Goal: Information Seeking & Learning: Learn about a topic

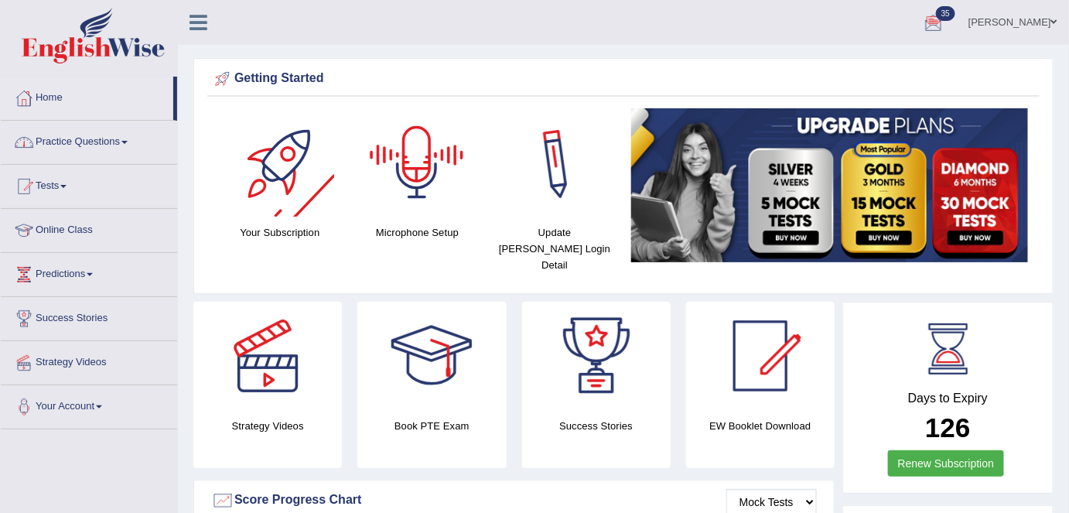
click at [125, 144] on link "Practice Questions" at bounding box center [89, 140] width 176 height 39
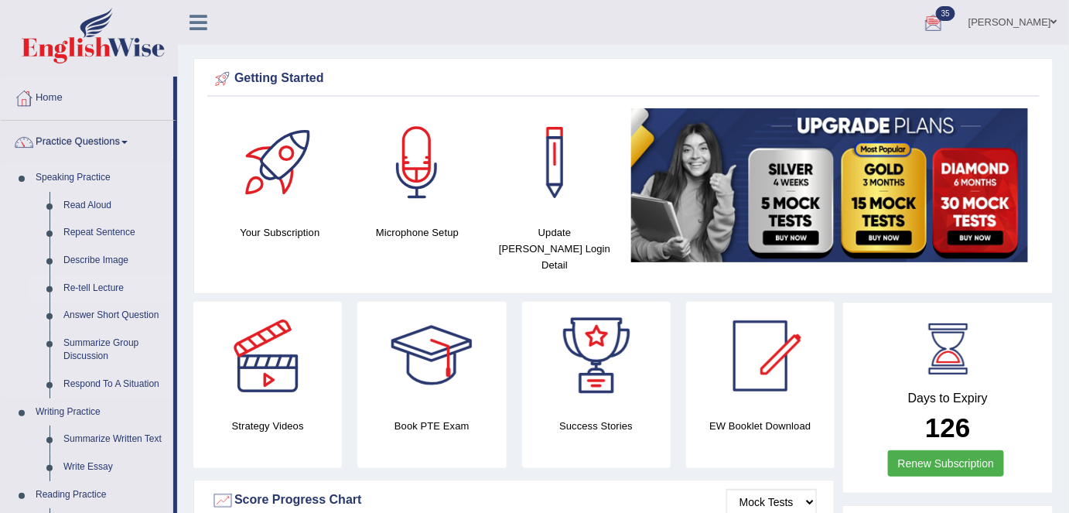
click at [101, 289] on link "Re-tell Lecture" at bounding box center [114, 289] width 117 height 28
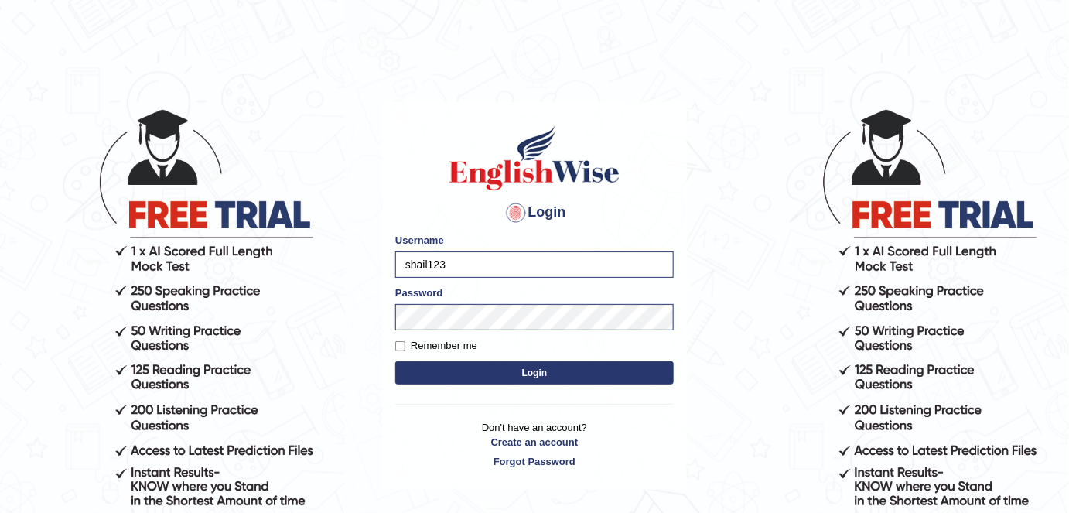
drag, startPoint x: 458, startPoint y: 265, endPoint x: 371, endPoint y: 258, distance: 86.9
click at [371, 258] on body "Login Please fix the following errors: Username shail123 Password Remember me L…" at bounding box center [534, 309] width 1069 height 513
click at [456, 264] on input "shail123" at bounding box center [534, 264] width 278 height 26
type input "Shail024"
click at [459, 344] on label "Remember me" at bounding box center [436, 345] width 82 height 15
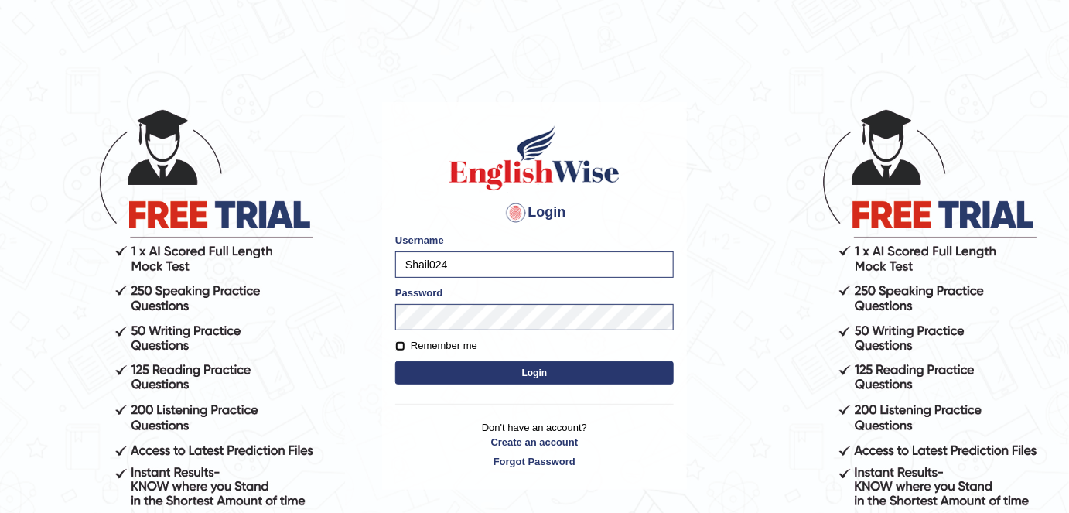
click at [405, 344] on input "Remember me" at bounding box center [400, 346] width 10 height 10
checkbox input "true"
click at [467, 381] on button "Login" at bounding box center [534, 372] width 278 height 23
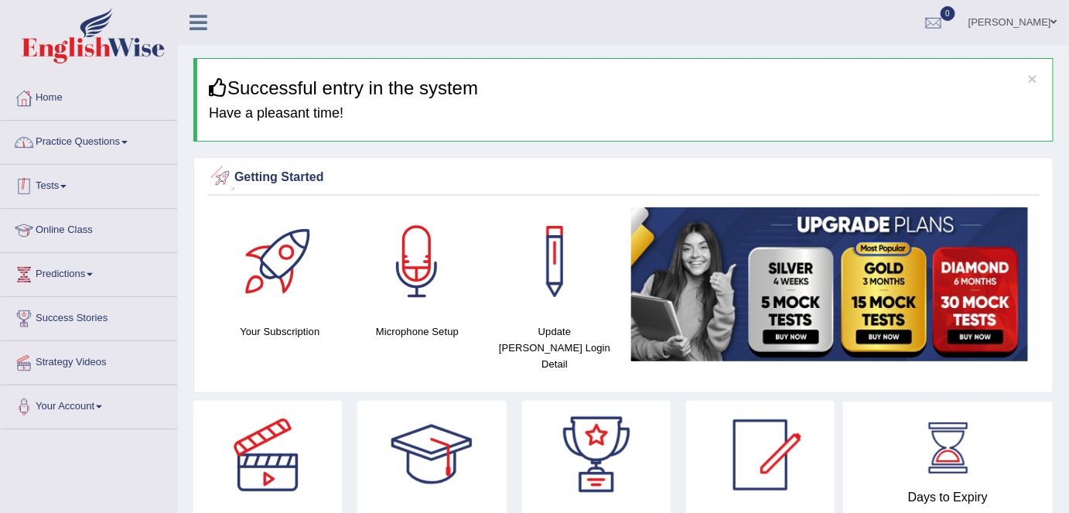
click at [67, 143] on link "Practice Questions" at bounding box center [89, 140] width 176 height 39
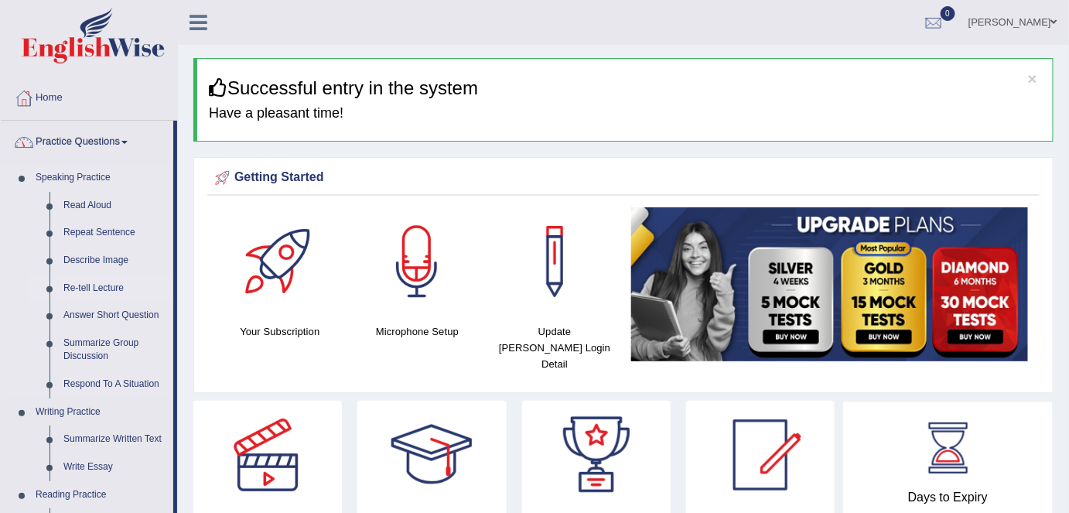
click at [101, 295] on link "Re-tell Lecture" at bounding box center [114, 289] width 117 height 28
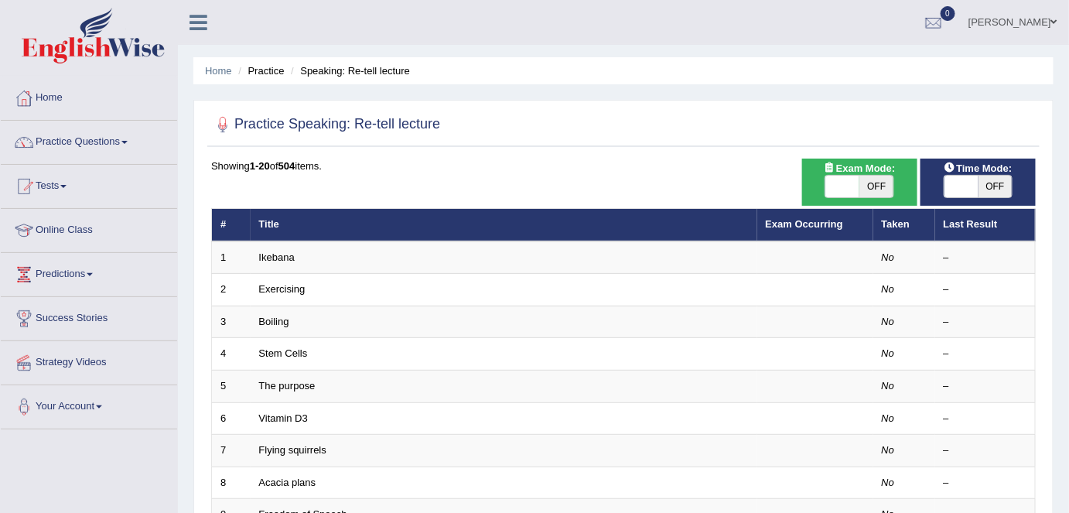
click at [878, 189] on span "OFF" at bounding box center [876, 187] width 34 height 22
checkbox input "true"
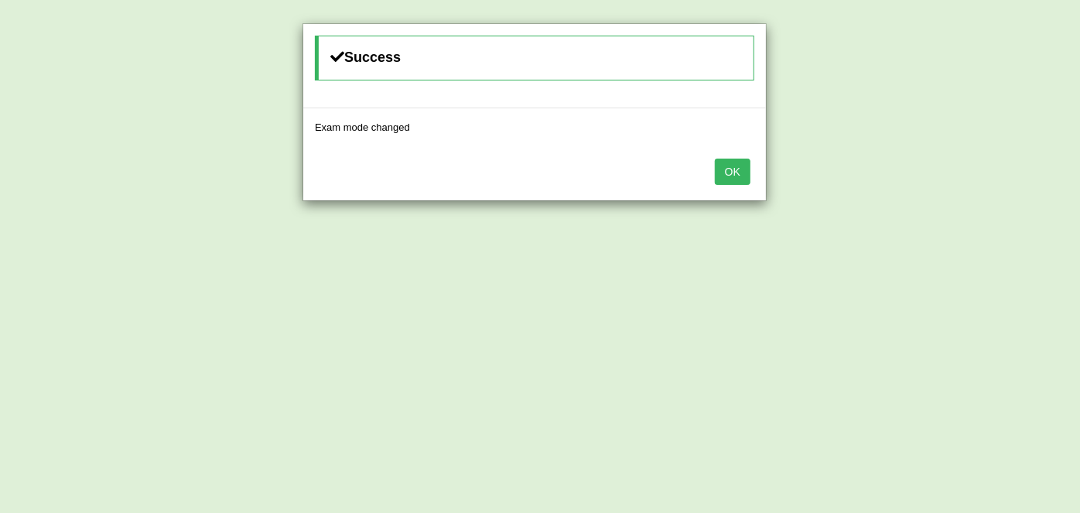
click at [734, 179] on button "OK" at bounding box center [733, 172] width 36 height 26
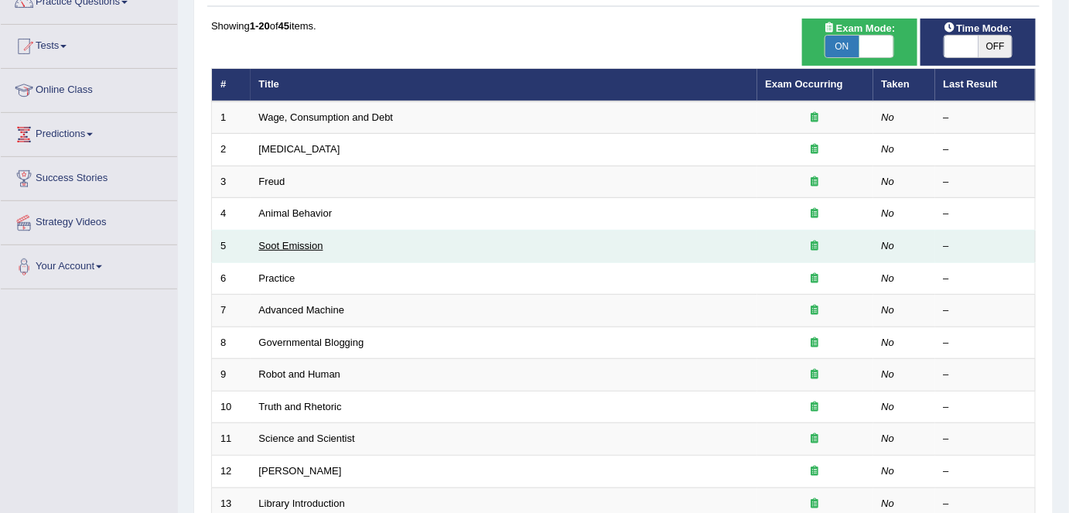
click at [278, 241] on link "Soot Emission" at bounding box center [291, 246] width 64 height 12
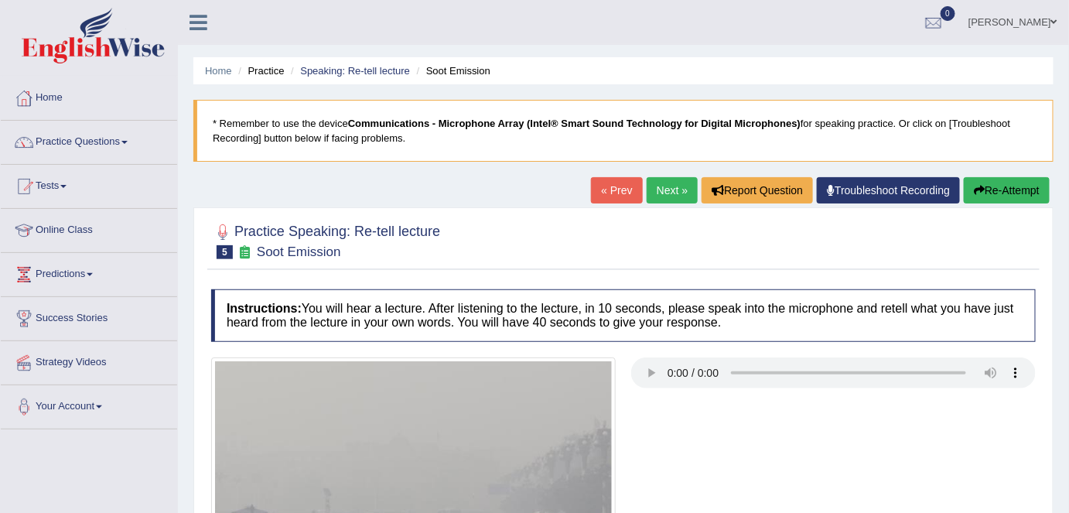
click at [597, 196] on link "« Prev" at bounding box center [616, 190] width 51 height 26
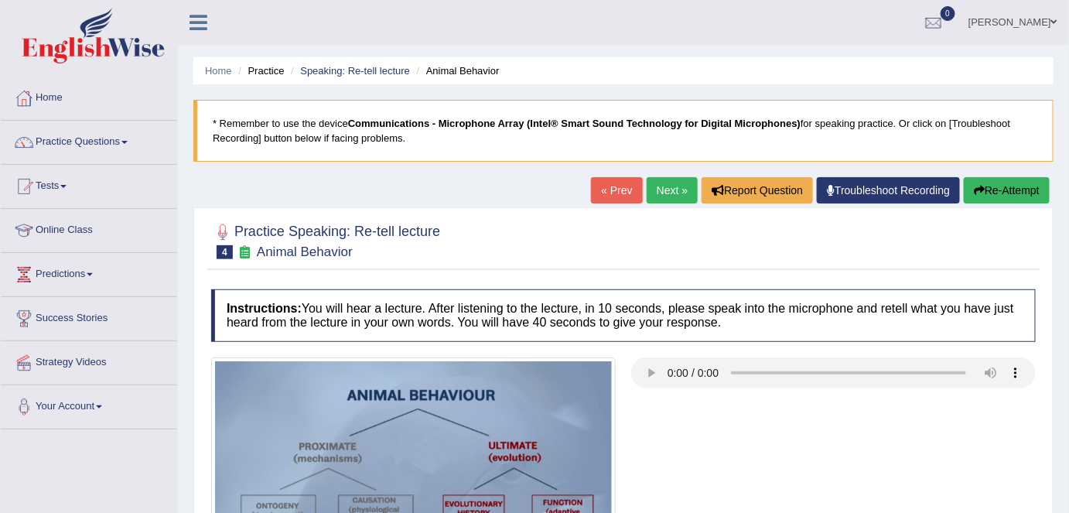
click at [623, 195] on link "« Prev" at bounding box center [616, 190] width 51 height 26
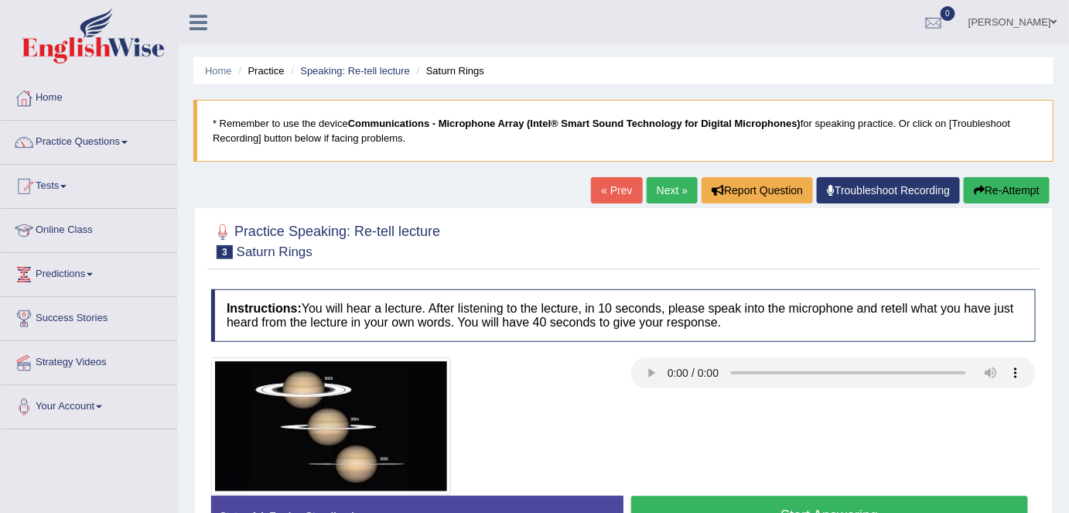
click at [670, 194] on link "Next »" at bounding box center [672, 190] width 51 height 26
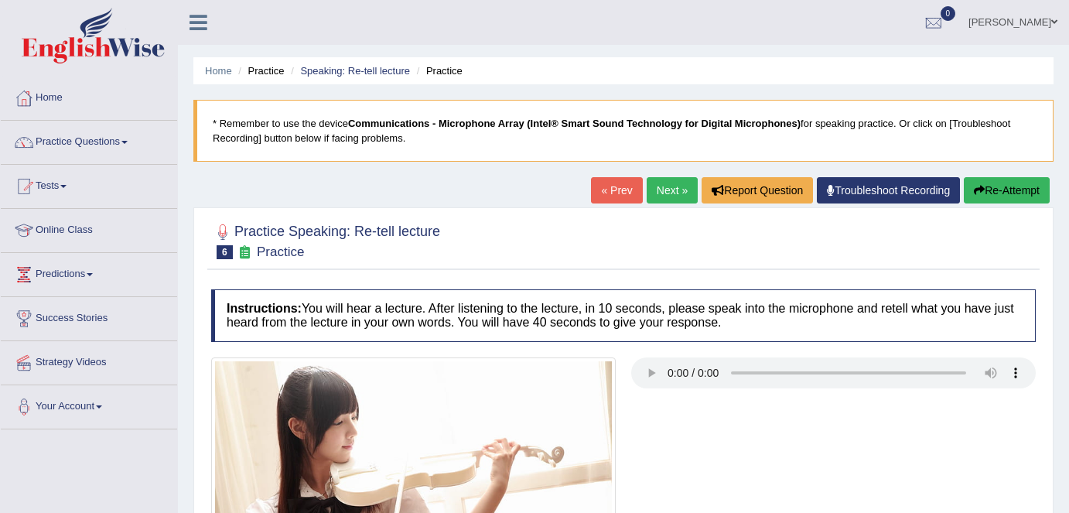
click at [670, 194] on link "Next »" at bounding box center [672, 190] width 51 height 26
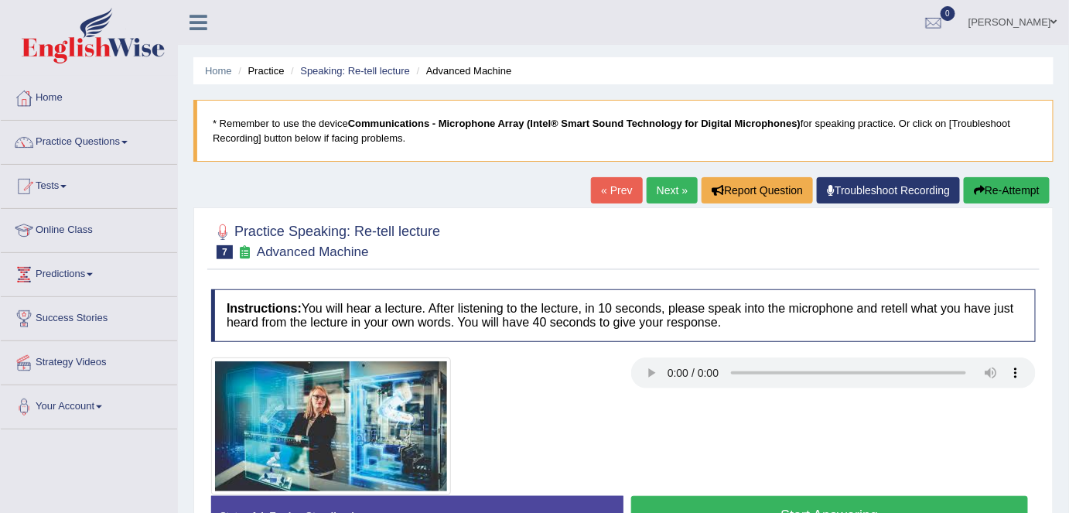
drag, startPoint x: 0, startPoint y: 0, endPoint x: 670, endPoint y: 194, distance: 697.4
click at [670, 194] on link "Next »" at bounding box center [672, 190] width 51 height 26
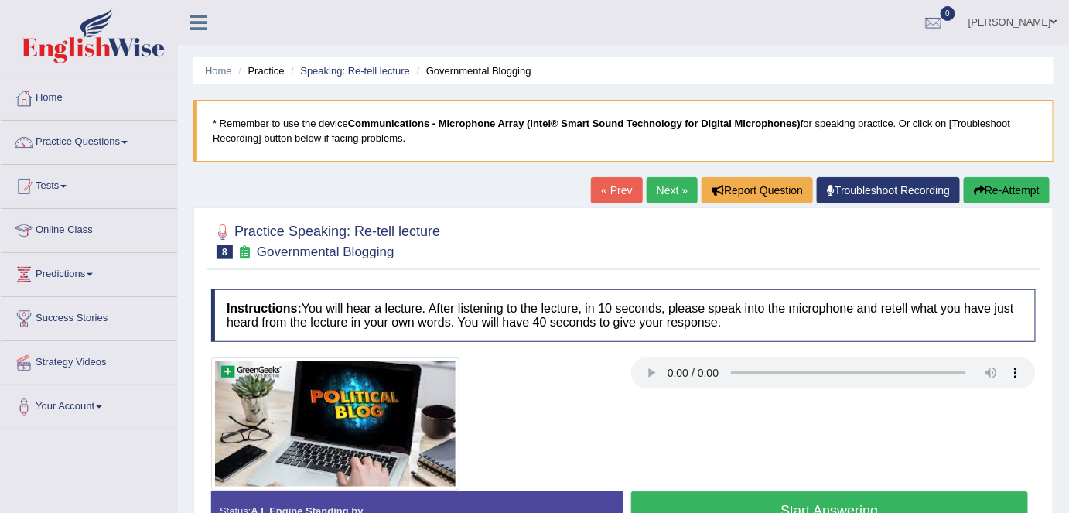
drag, startPoint x: 0, startPoint y: 0, endPoint x: 670, endPoint y: 194, distance: 697.4
click at [670, 194] on link "Next »" at bounding box center [672, 190] width 51 height 26
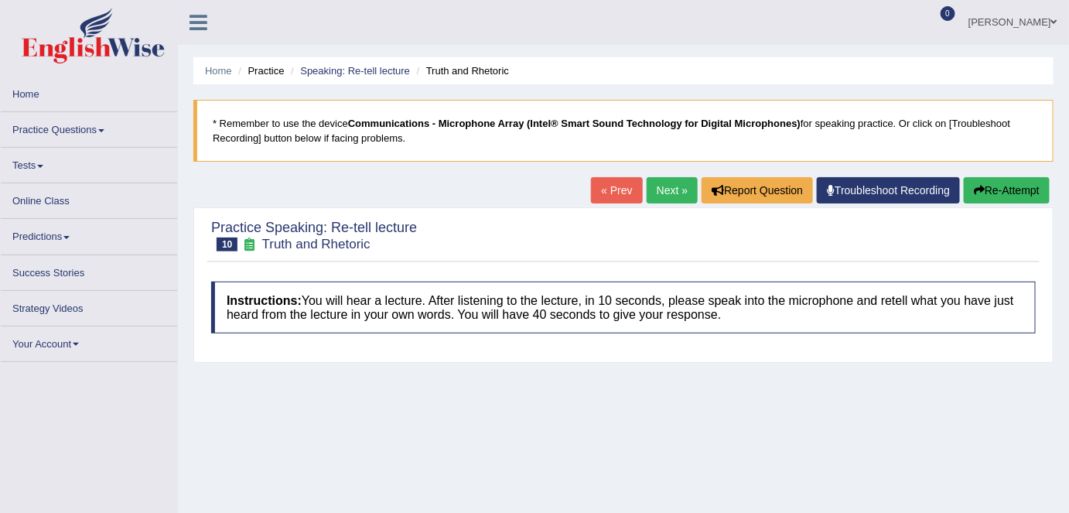
drag, startPoint x: 0, startPoint y: 0, endPoint x: 670, endPoint y: 194, distance: 697.4
click at [670, 194] on link "Next »" at bounding box center [672, 190] width 51 height 26
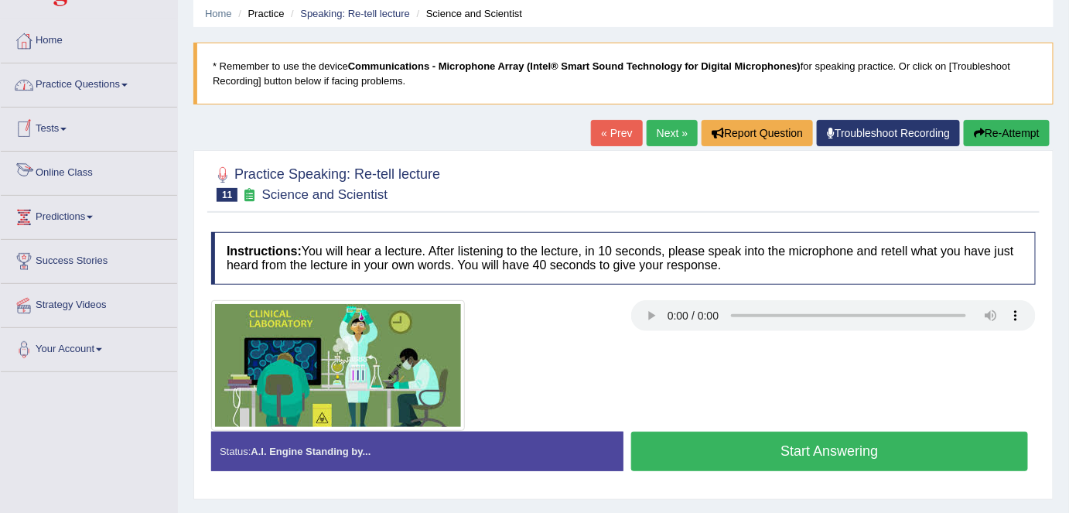
scroll to position [140, 0]
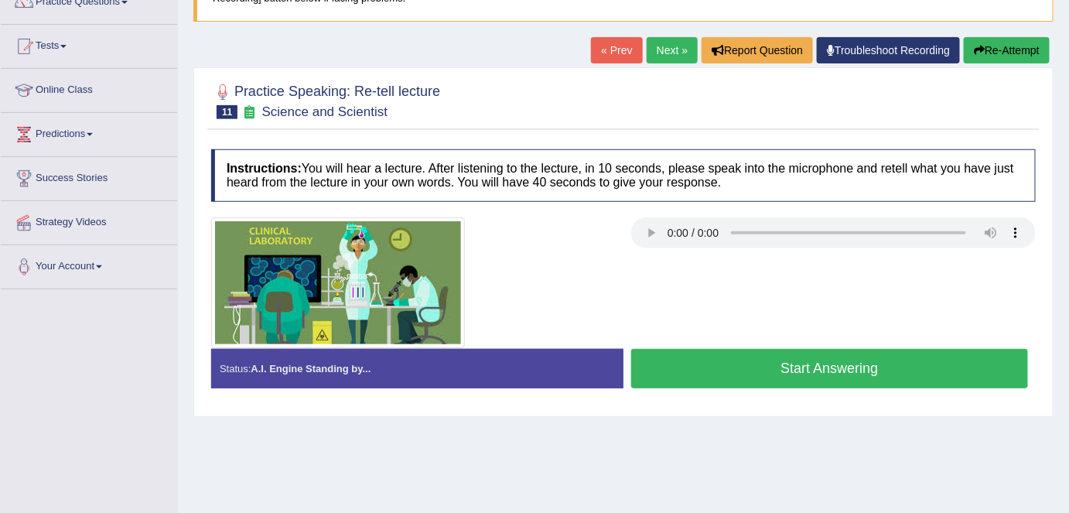
click at [691, 372] on button "Start Answering" at bounding box center [829, 368] width 397 height 39
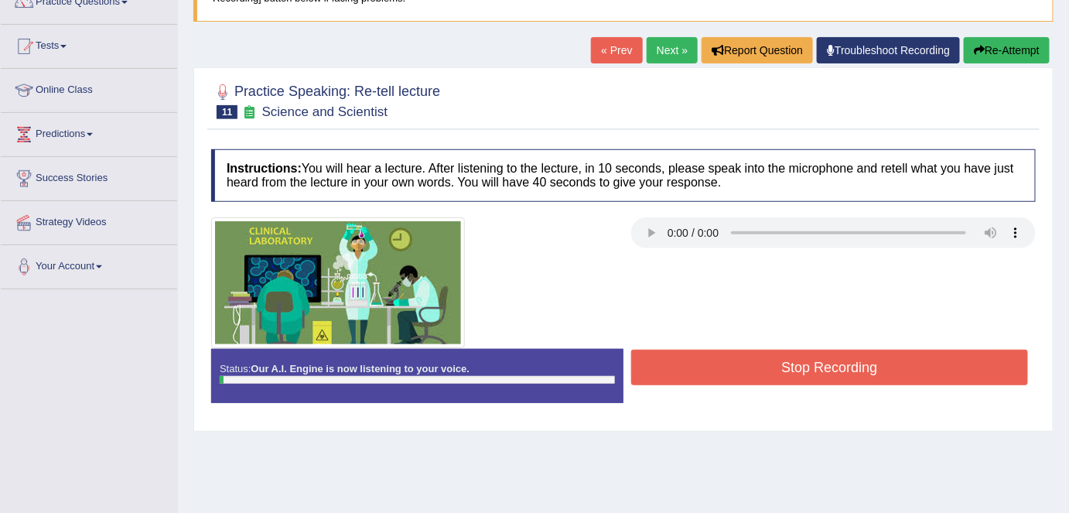
click at [691, 372] on button "Stop Recording" at bounding box center [829, 368] width 397 height 36
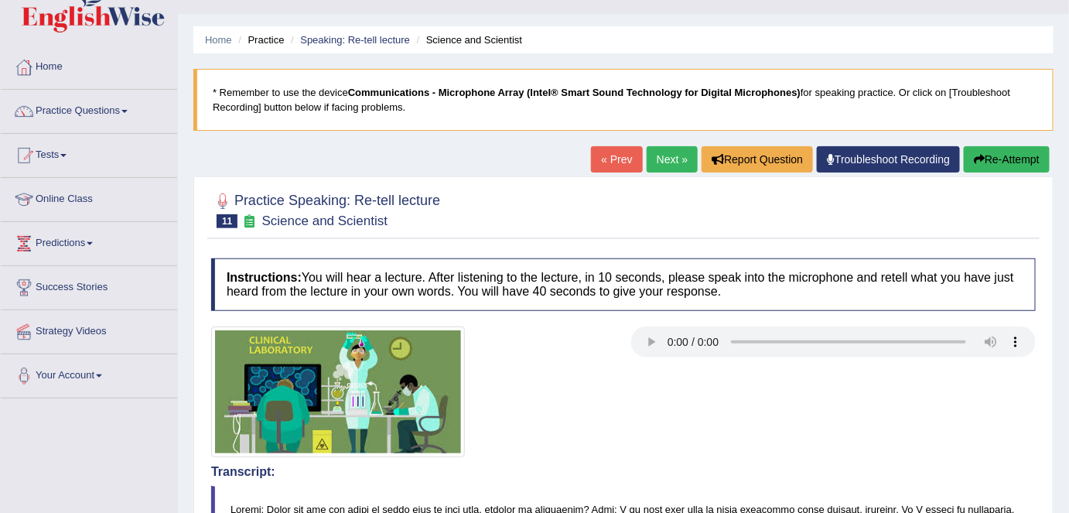
scroll to position [0, 0]
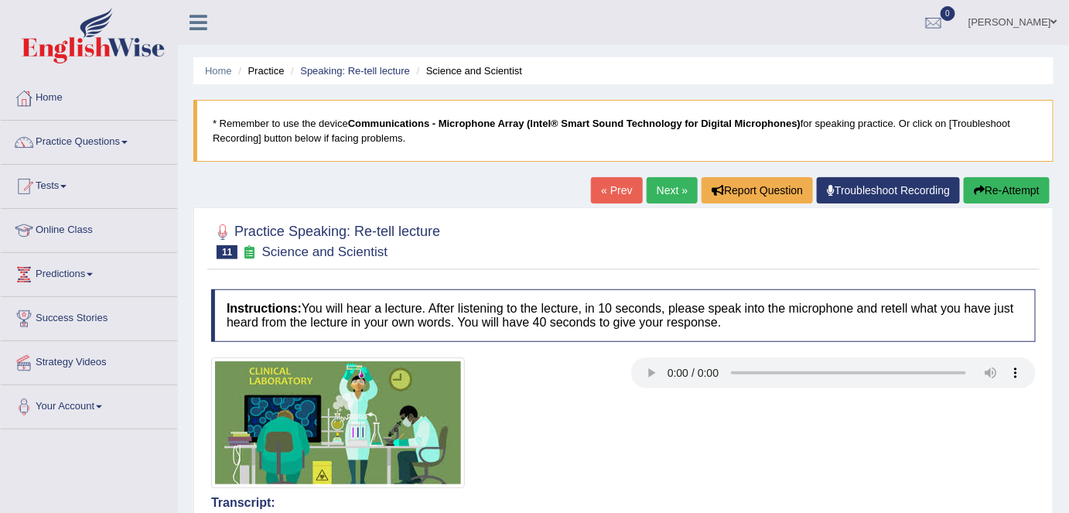
click at [662, 192] on link "Next »" at bounding box center [672, 190] width 51 height 26
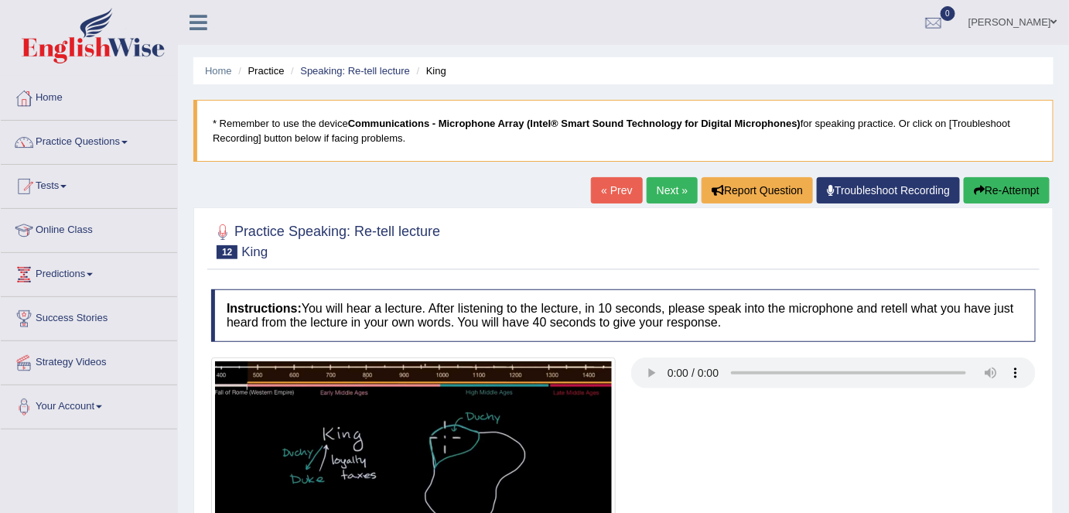
click at [664, 194] on link "Next »" at bounding box center [672, 190] width 51 height 26
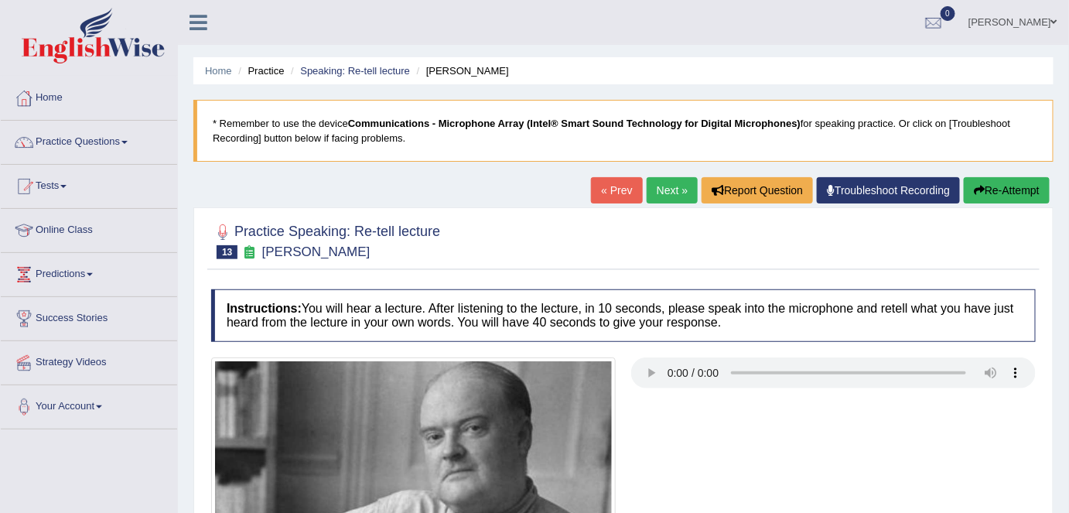
click at [673, 189] on link "Next »" at bounding box center [672, 190] width 51 height 26
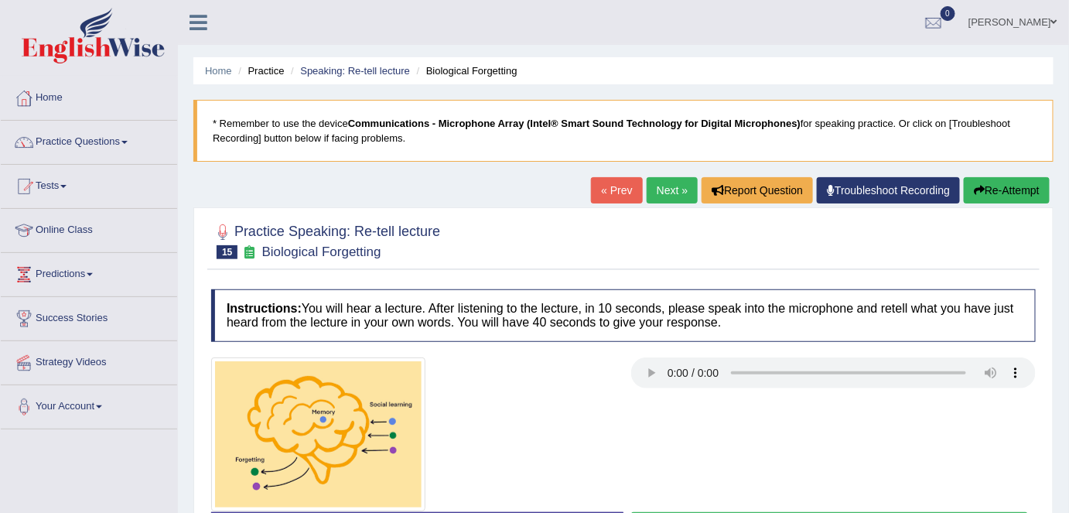
drag, startPoint x: 0, startPoint y: 0, endPoint x: 665, endPoint y: 195, distance: 693.1
click at [665, 195] on link "Next »" at bounding box center [672, 190] width 51 height 26
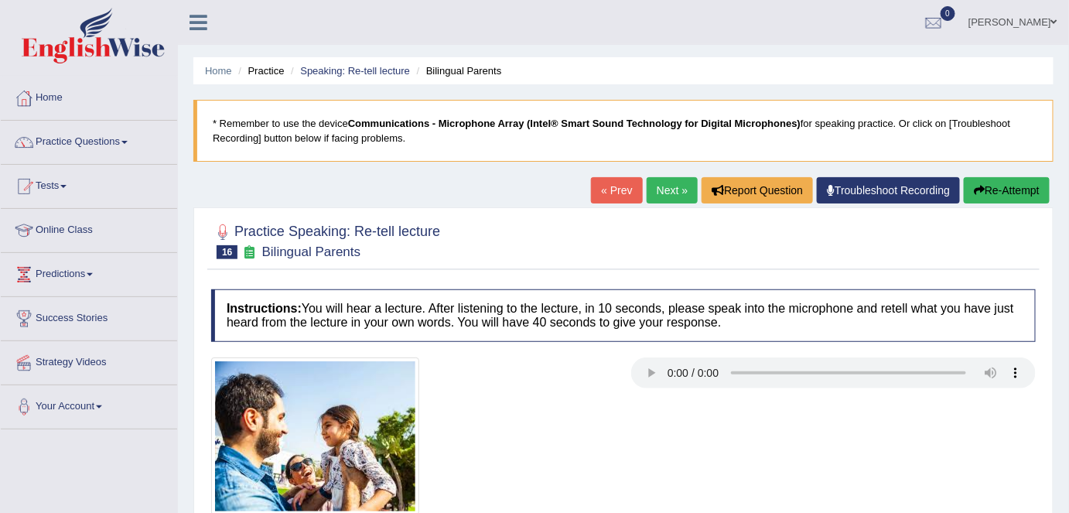
drag, startPoint x: 0, startPoint y: 0, endPoint x: 665, endPoint y: 195, distance: 693.1
click at [665, 195] on link "Next »" at bounding box center [672, 190] width 51 height 26
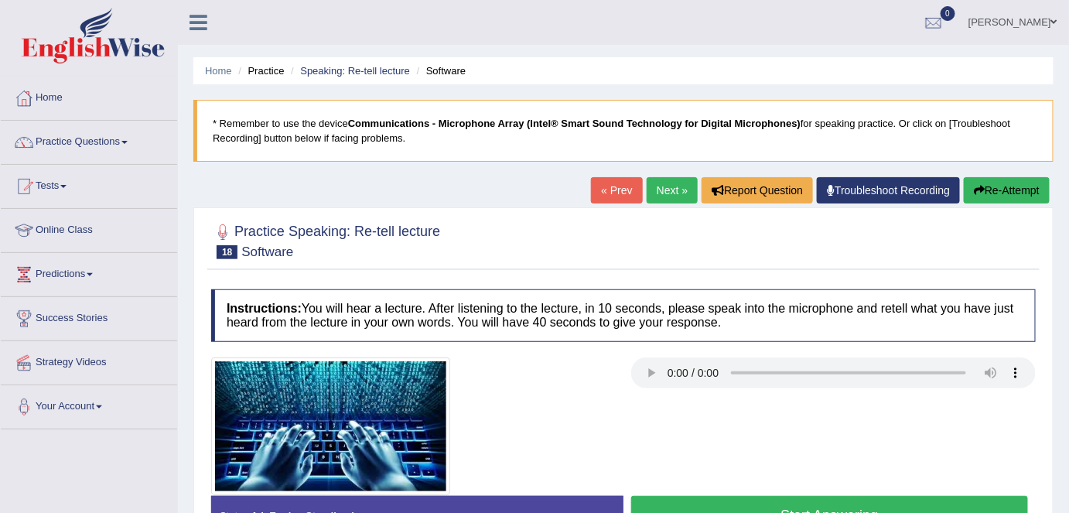
drag, startPoint x: 0, startPoint y: 0, endPoint x: 665, endPoint y: 195, distance: 693.1
click at [665, 195] on link "Next »" at bounding box center [672, 190] width 51 height 26
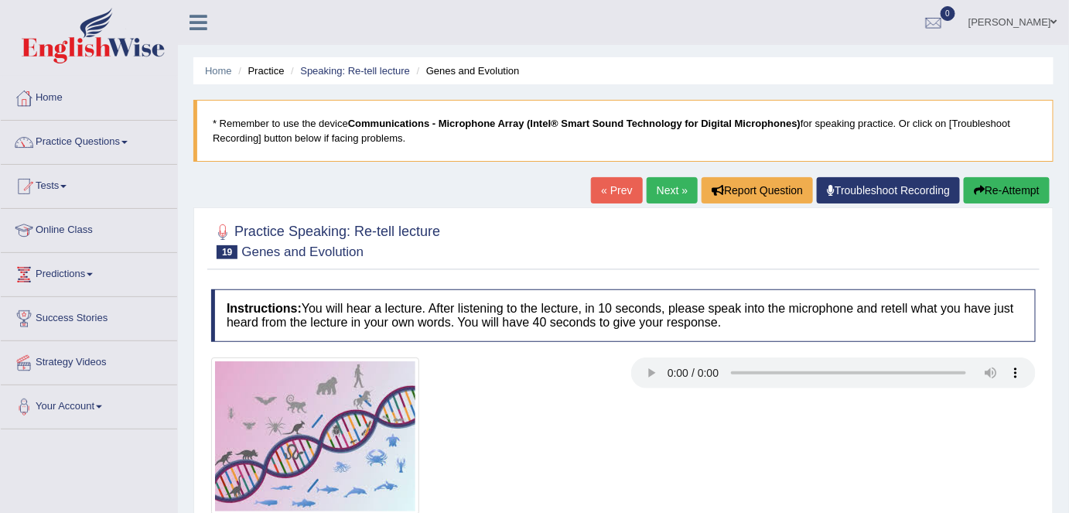
click at [663, 185] on link "Next »" at bounding box center [672, 190] width 51 height 26
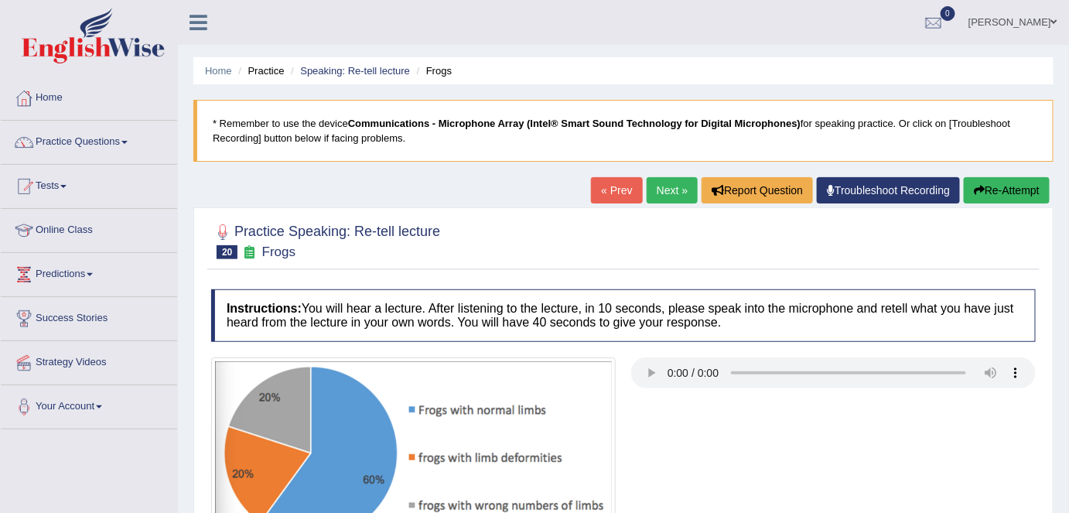
scroll to position [70, 0]
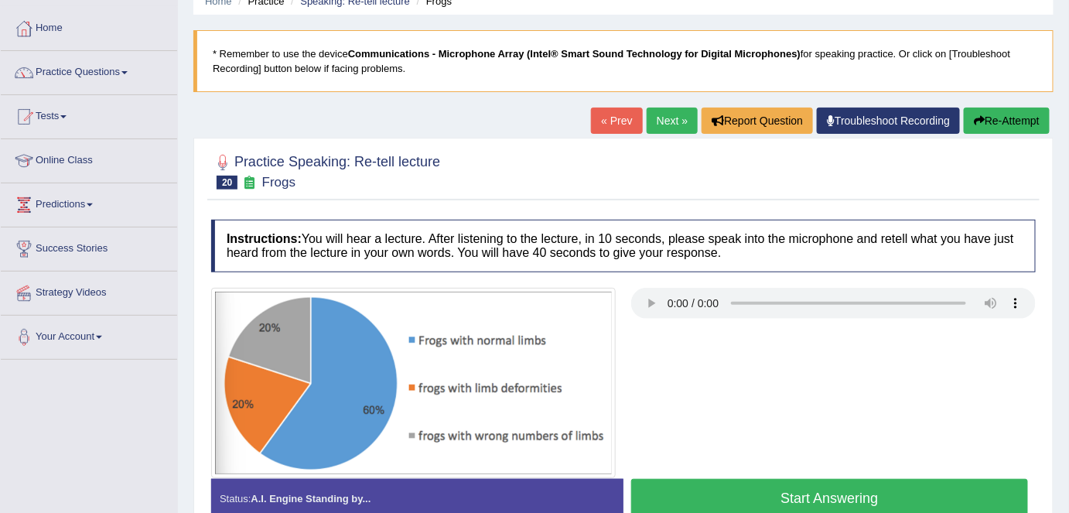
click at [709, 480] on button "Start Answering" at bounding box center [829, 498] width 397 height 39
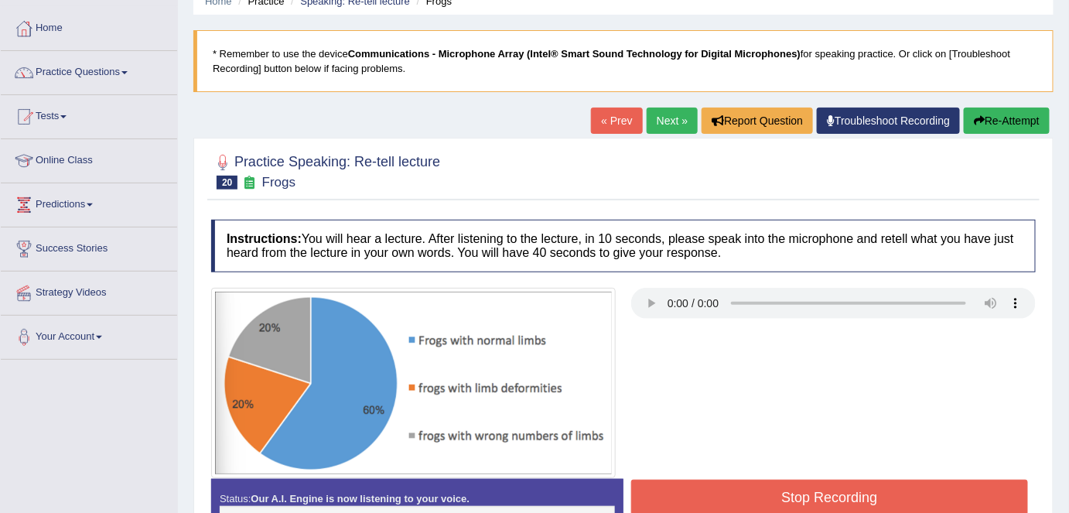
click at [709, 480] on div "Status: Our A.I. Engine is now listening to your voice. Start Answering Stop Re…" at bounding box center [623, 514] width 824 height 70
click at [709, 480] on button "Stop Recording" at bounding box center [829, 498] width 397 height 36
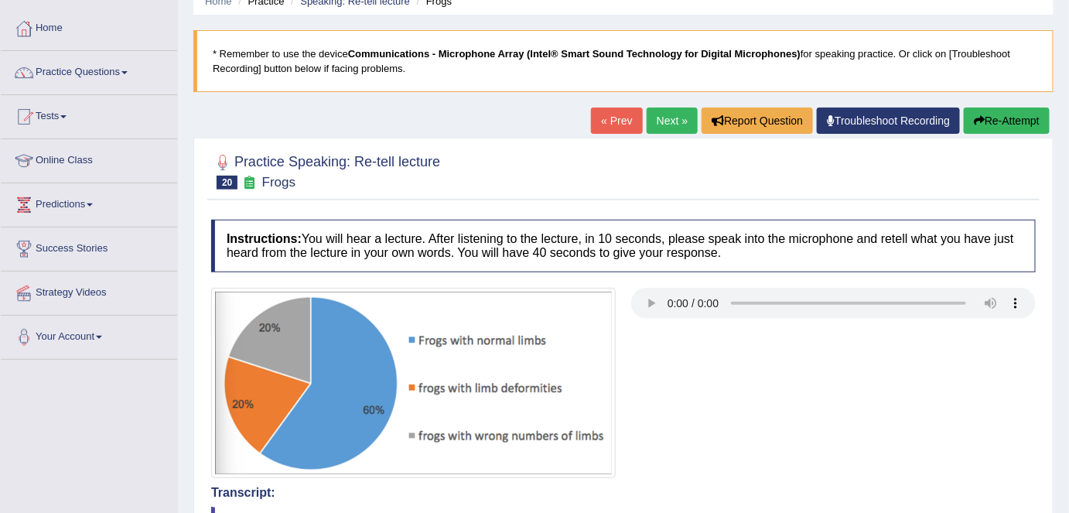
click at [664, 124] on link "Next »" at bounding box center [672, 121] width 51 height 26
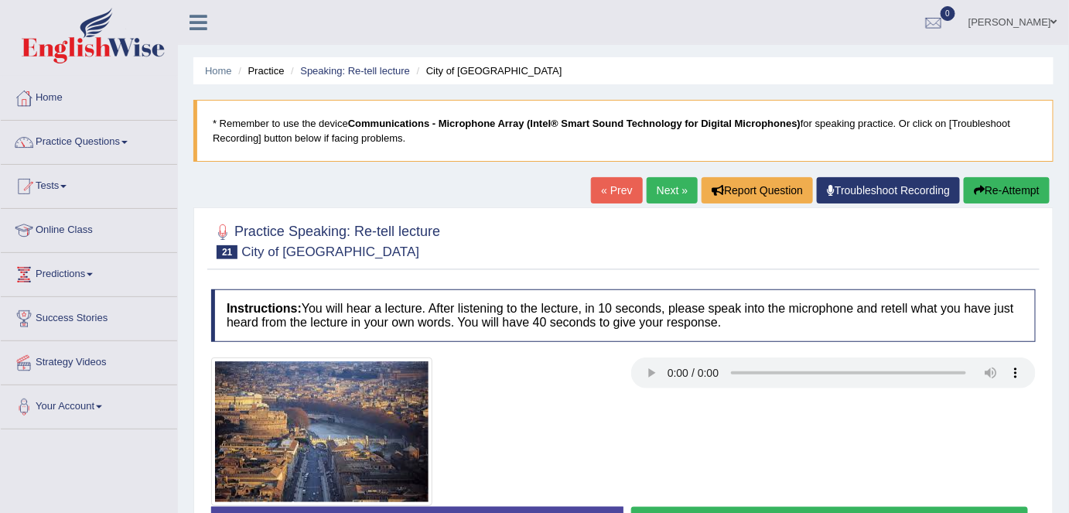
click at [647, 190] on link "Next »" at bounding box center [672, 190] width 51 height 26
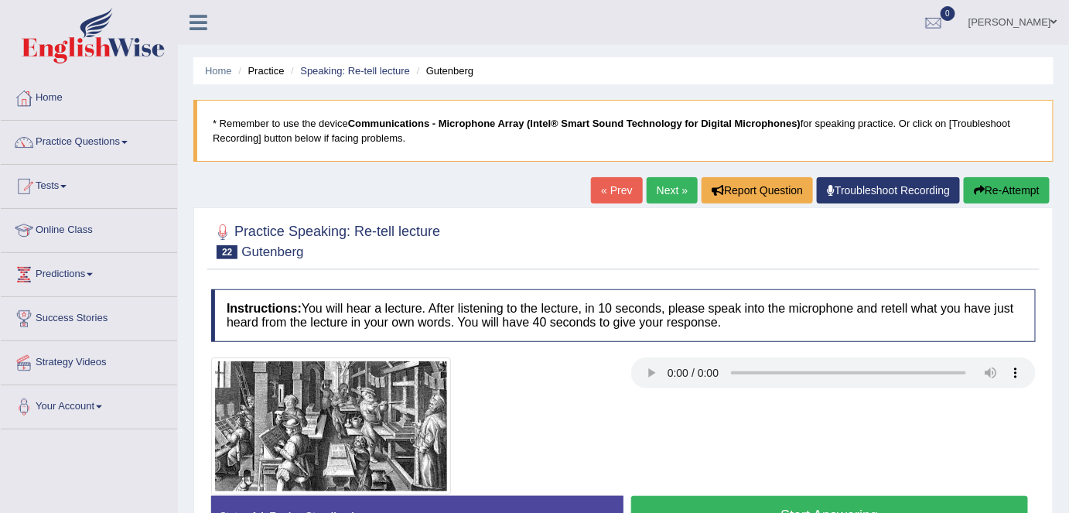
click at [671, 193] on link "Next »" at bounding box center [672, 190] width 51 height 26
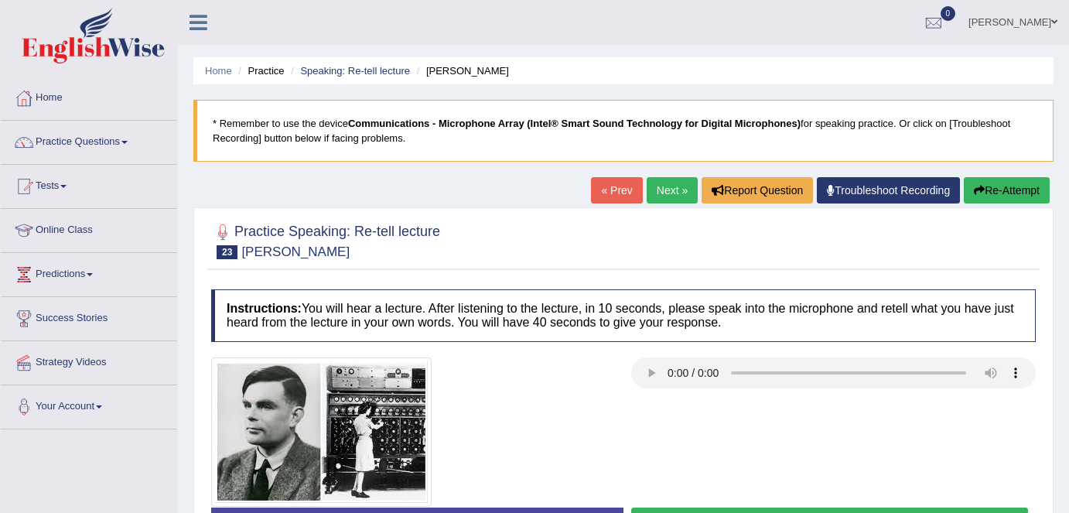
click at [671, 193] on link "Next »" at bounding box center [672, 190] width 51 height 26
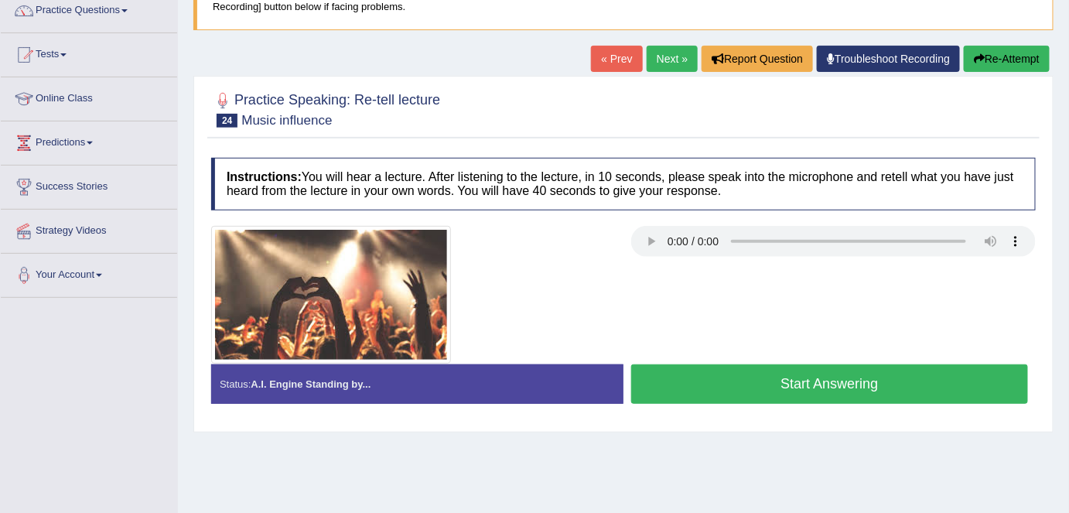
scroll to position [140, 0]
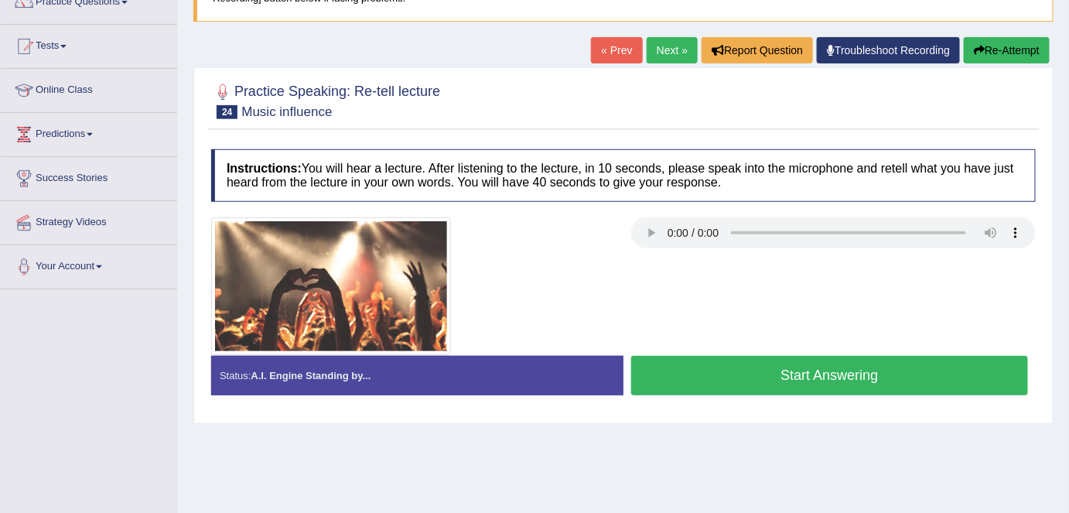
click at [672, 139] on div "Practice Speaking: Re-tell lecture 24 Music influence Instructions: You will he…" at bounding box center [623, 245] width 860 height 356
click at [654, 54] on link "Next »" at bounding box center [672, 50] width 51 height 26
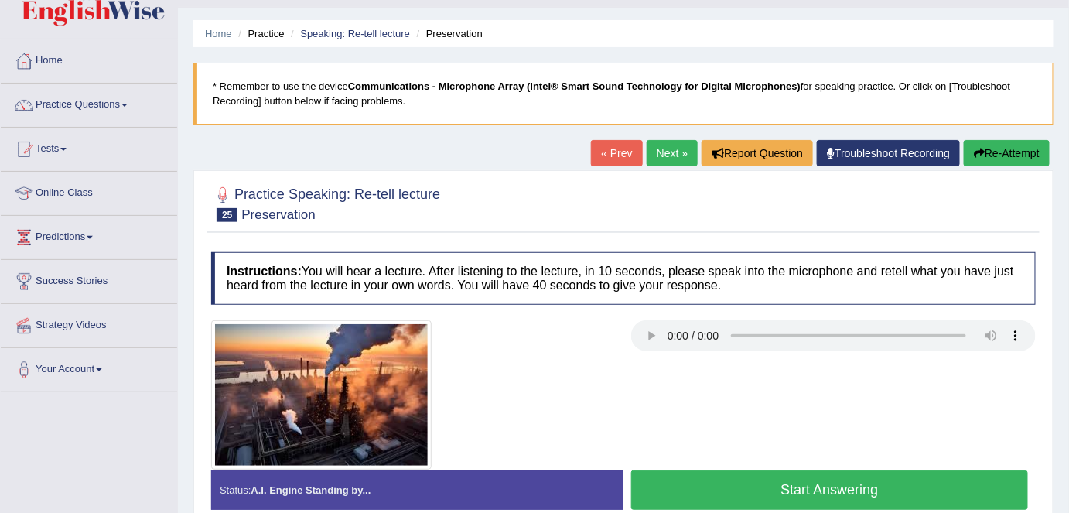
scroll to position [70, 0]
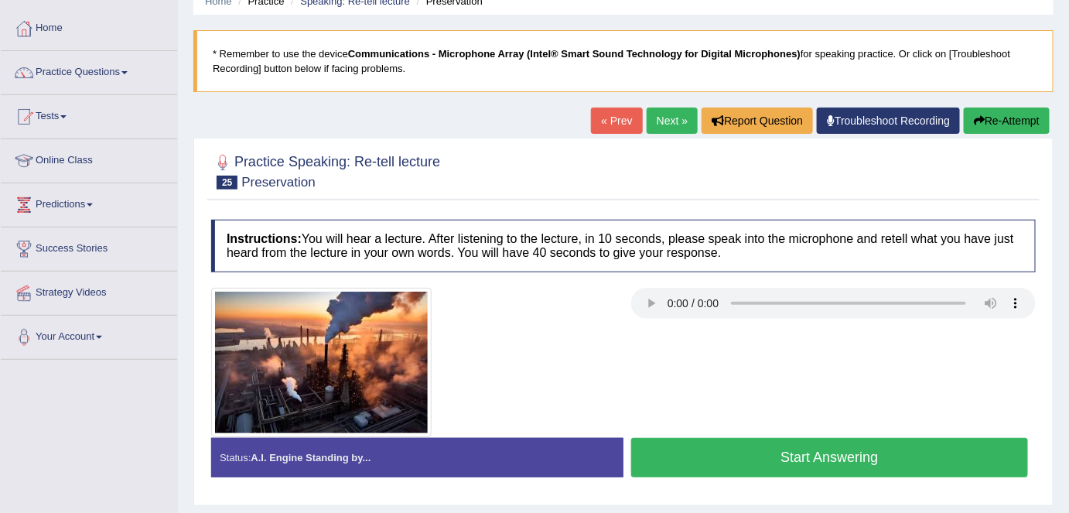
click at [671, 119] on link "Next »" at bounding box center [672, 121] width 51 height 26
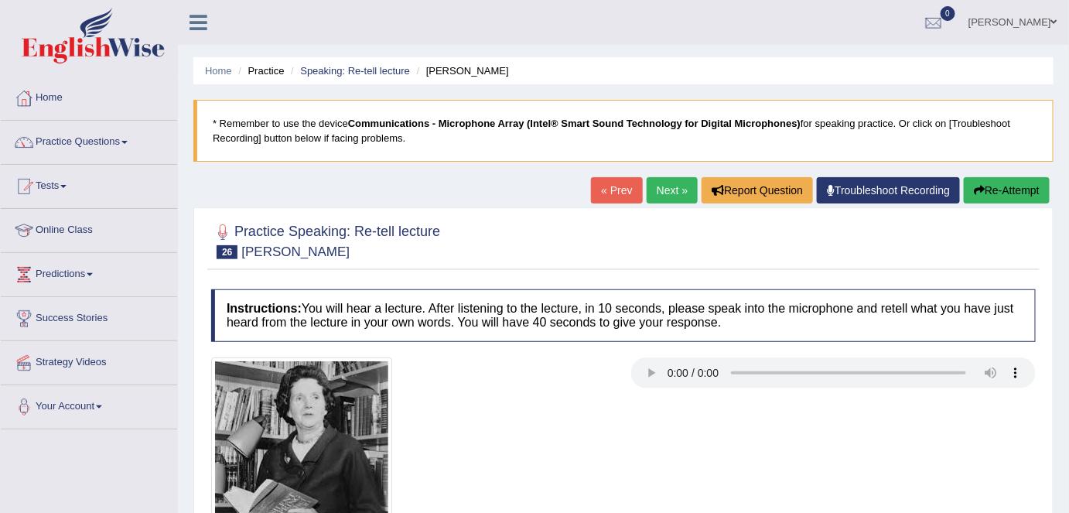
click at [687, 190] on link "Next »" at bounding box center [672, 190] width 51 height 26
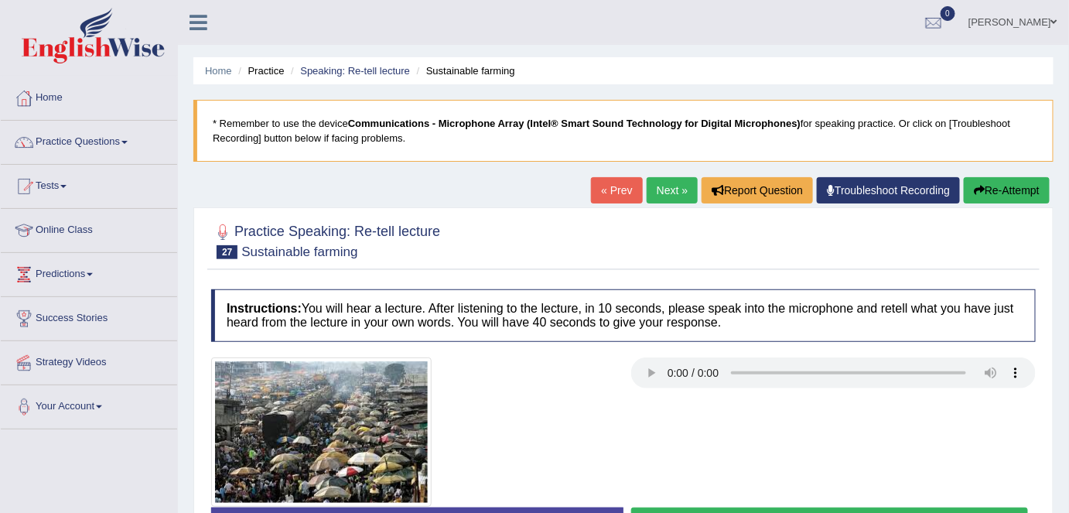
click at [661, 200] on link "Next »" at bounding box center [672, 190] width 51 height 26
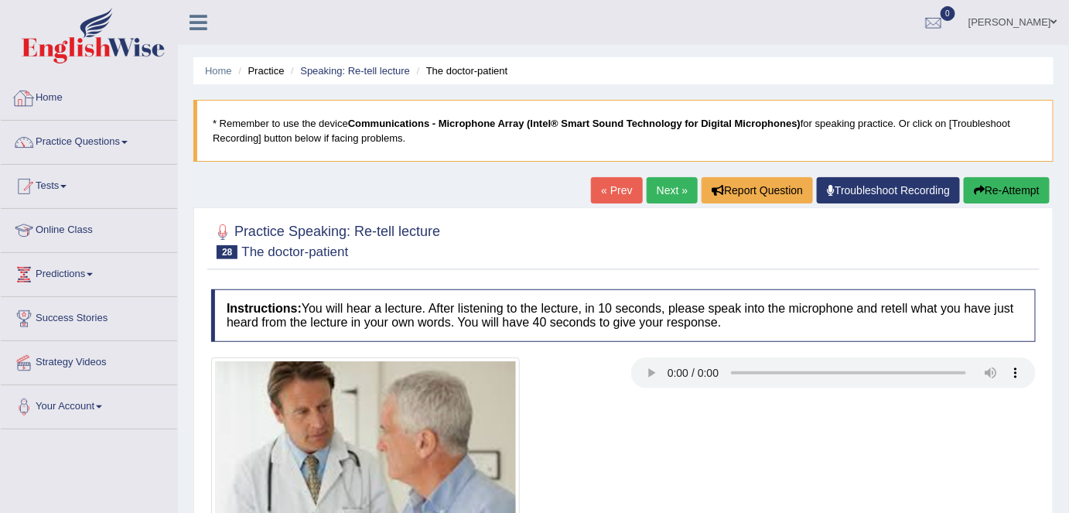
drag, startPoint x: 80, startPoint y: 99, endPoint x: 282, endPoint y: 75, distance: 202.5
click at [80, 99] on link "Home" at bounding box center [89, 96] width 176 height 39
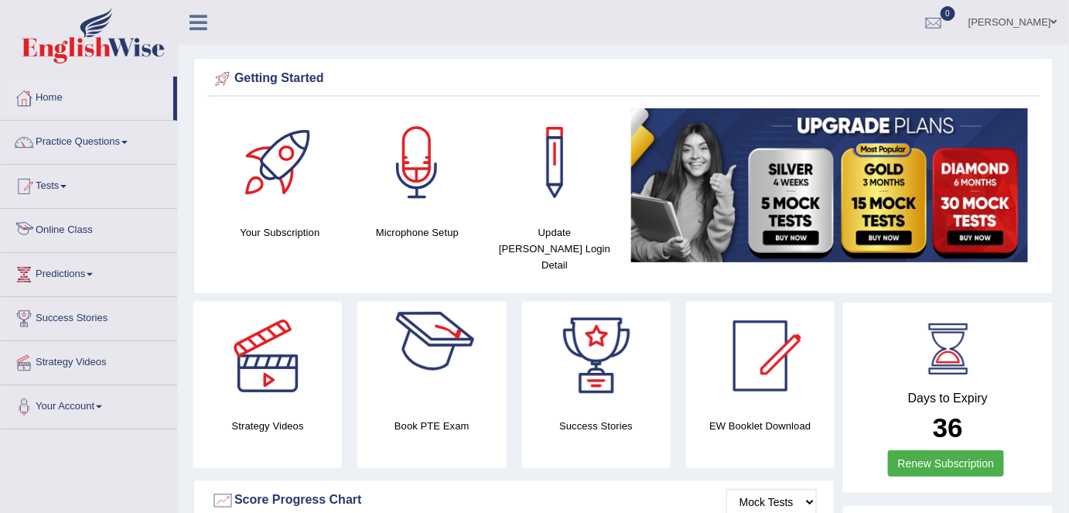
click at [96, 227] on link "Online Class" at bounding box center [89, 228] width 176 height 39
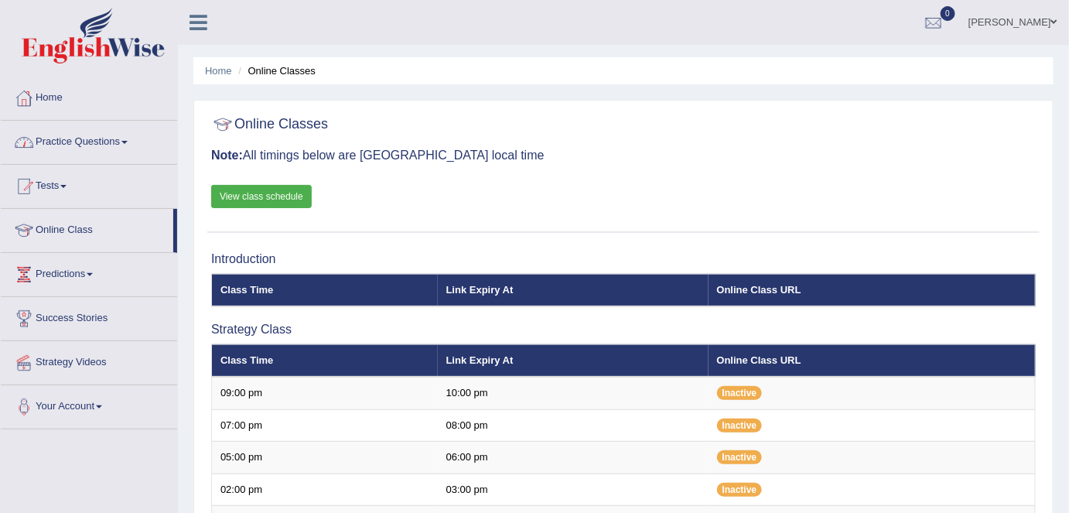
click at [97, 116] on li "Home" at bounding box center [89, 99] width 176 height 44
click at [70, 99] on link "Home" at bounding box center [87, 96] width 172 height 39
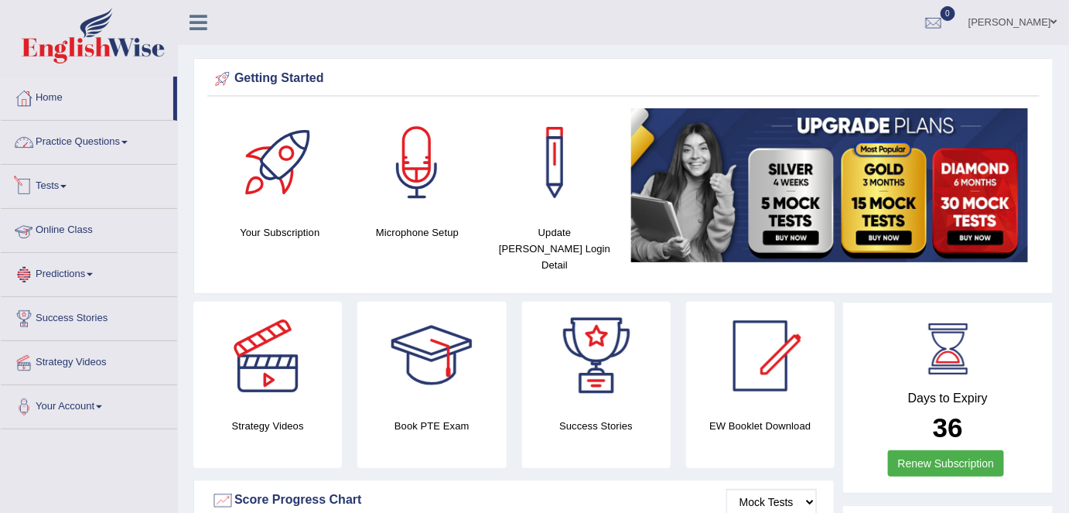
click at [93, 150] on link "Practice Questions" at bounding box center [89, 140] width 176 height 39
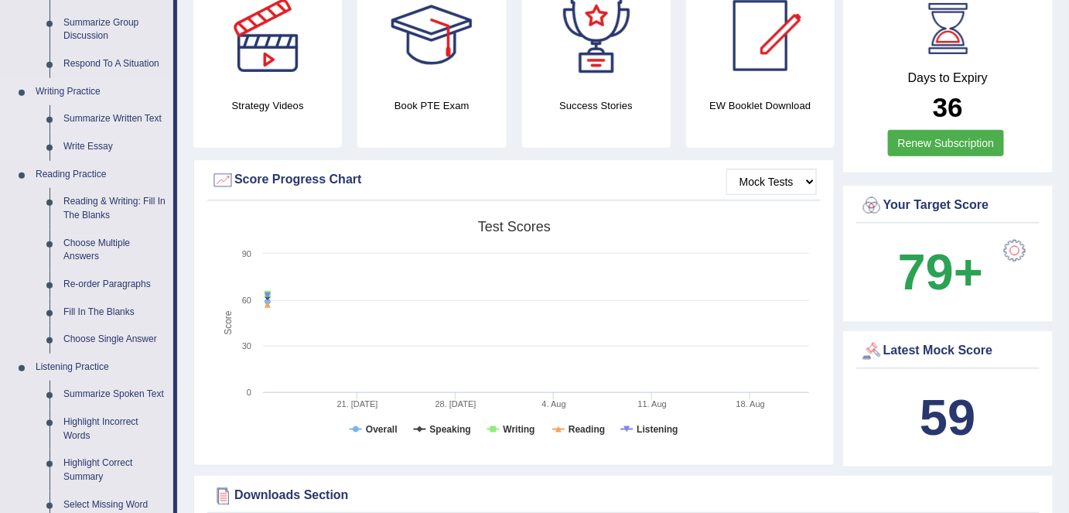
scroll to position [351, 0]
